Goal: Task Accomplishment & Management: Use online tool/utility

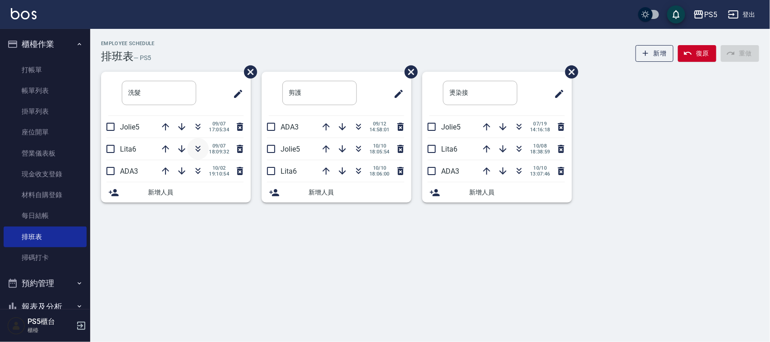
click at [199, 145] on icon "button" at bounding box center [198, 149] width 11 height 11
click at [359, 123] on icon "button" at bounding box center [358, 126] width 11 height 11
click at [33, 64] on link "打帳單" at bounding box center [45, 70] width 83 height 21
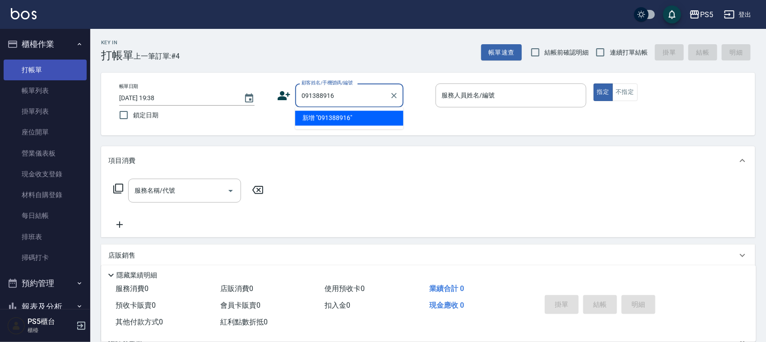
type input "0913889168"
drag, startPoint x: 366, startPoint y: 93, endPoint x: 287, endPoint y: 96, distance: 79.0
click at [283, 96] on div "顧客姓名/手機號碼/編號 0913889168 顧客姓名/手機號碼/編號" at bounding box center [352, 95] width 151 height 24
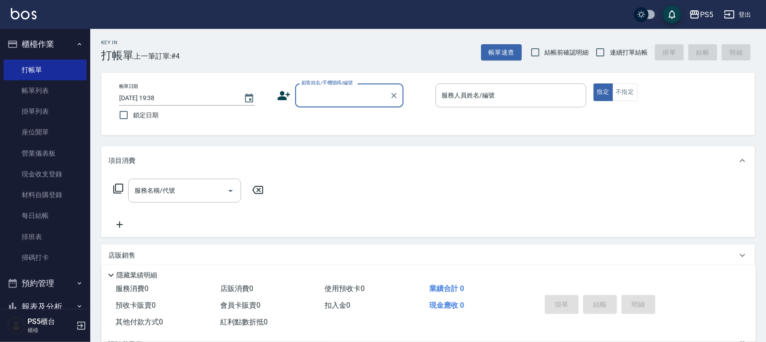
click at [279, 93] on icon at bounding box center [284, 96] width 14 height 14
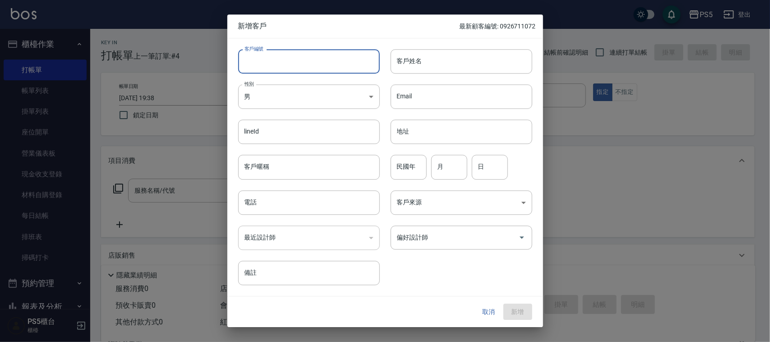
click at [281, 52] on input "客戶編號" at bounding box center [309, 61] width 142 height 24
paste input "0913889168"
type input "0913889168"
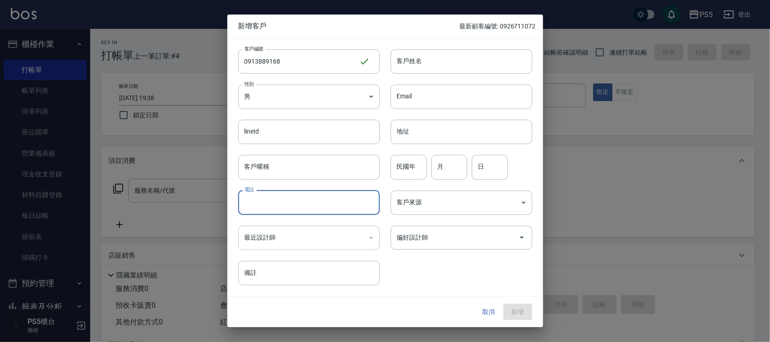
click at [264, 204] on input "電話" at bounding box center [309, 202] width 142 height 24
paste input "0913889168"
type input "0913889168"
click at [285, 94] on body "PS5 登出 櫃檯作業 打帳單 帳單列表 掛單列表 座位開單 營業儀表板 現金收支登錄 材料自購登錄 每日結帳 排班表 掃碼打卡 預約管理 預約管理 單日預約…" at bounding box center [385, 219] width 770 height 439
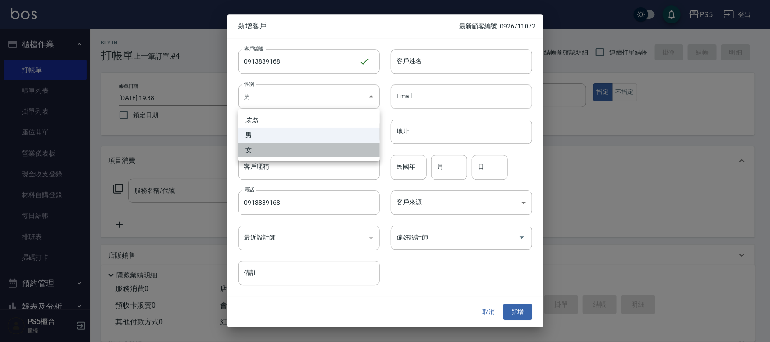
drag, startPoint x: 264, startPoint y: 148, endPoint x: 403, endPoint y: 70, distance: 159.0
click at [265, 148] on li "女" at bounding box center [309, 150] width 142 height 15
type input "[DEMOGRAPHIC_DATA]"
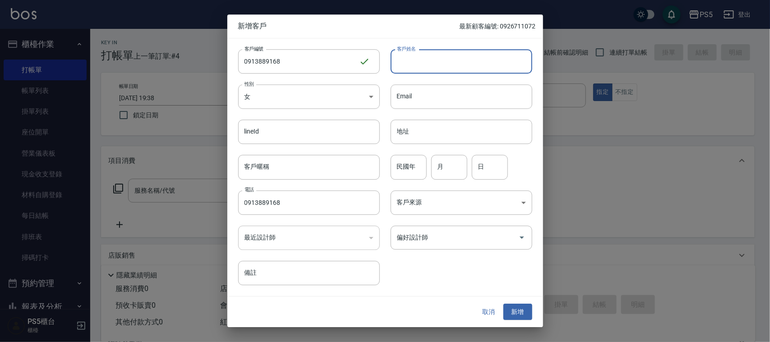
click at [415, 63] on input "客戶姓名" at bounding box center [462, 61] width 142 height 24
type input "林"
drag, startPoint x: 517, startPoint y: 306, endPoint x: 508, endPoint y: 280, distance: 27.7
click at [517, 306] on button "新增" at bounding box center [518, 312] width 29 height 17
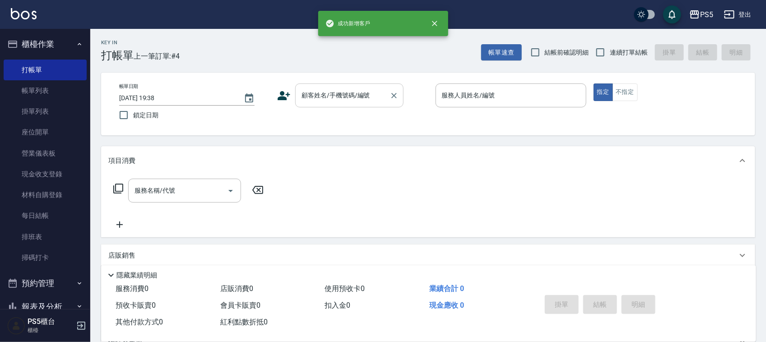
click at [313, 102] on input "顧客姓名/手機號碼/編號" at bounding box center [342, 96] width 87 height 16
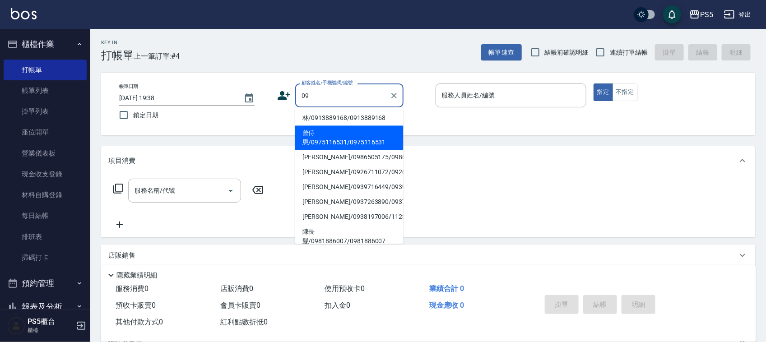
click at [312, 113] on li "林/0913889168/0913889168" at bounding box center [349, 118] width 108 height 15
type input "林/0913889168/0913889168"
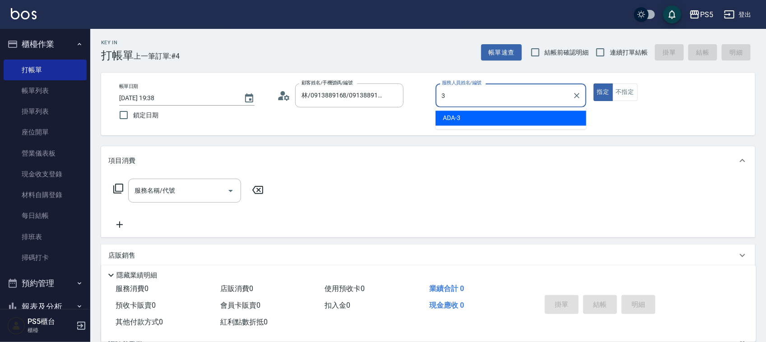
type input "ADA-3"
type button "true"
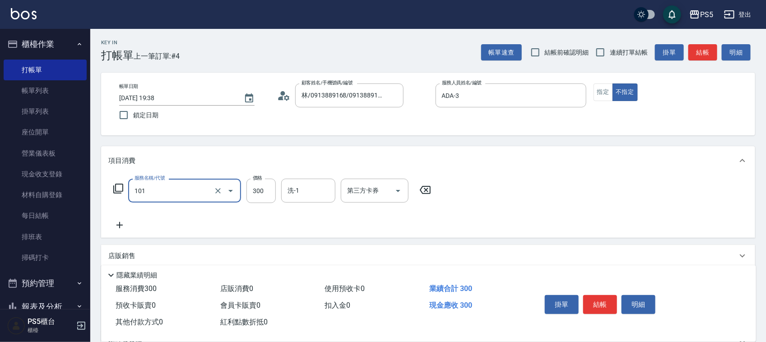
type input "洗髮(101)"
click at [255, 181] on label "價格" at bounding box center [257, 178] width 9 height 7
click at [255, 181] on input "300" at bounding box center [260, 191] width 29 height 24
type input "400"
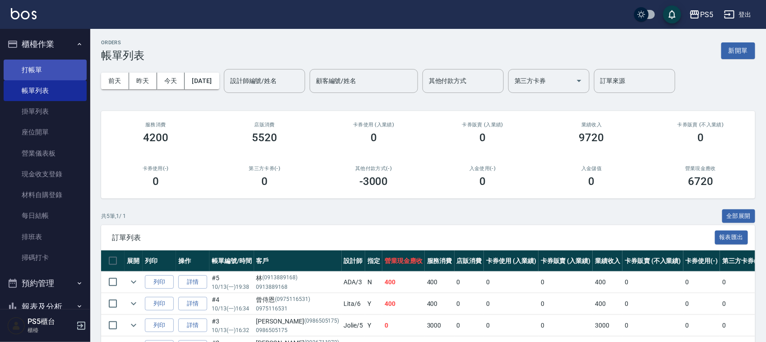
click at [65, 67] on link "打帳單" at bounding box center [45, 70] width 83 height 21
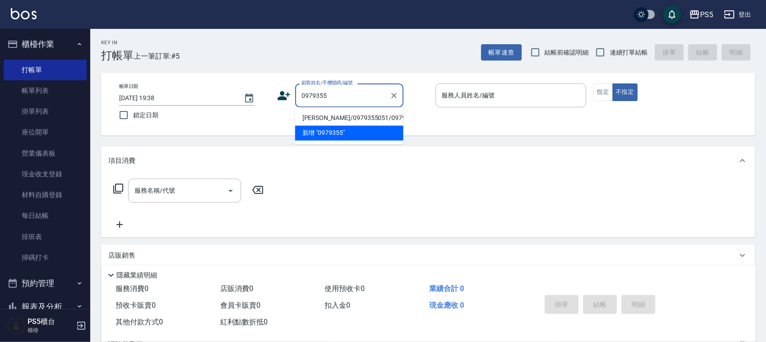
click at [325, 120] on li "[PERSON_NAME]/0979355051/0979355051" at bounding box center [349, 118] width 108 height 15
type input "[PERSON_NAME]/0979355051/0979355051"
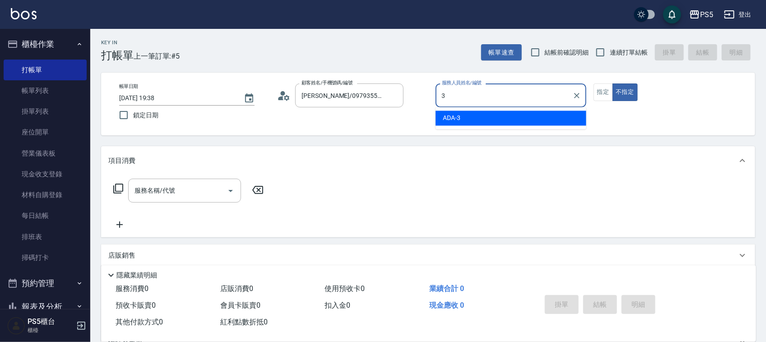
type input "ADA-3"
type button "false"
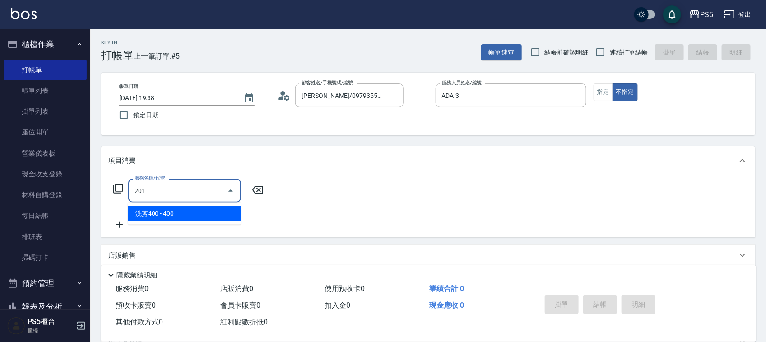
type input "洗剪400(201)"
